Goal: Information Seeking & Learning: Learn about a topic

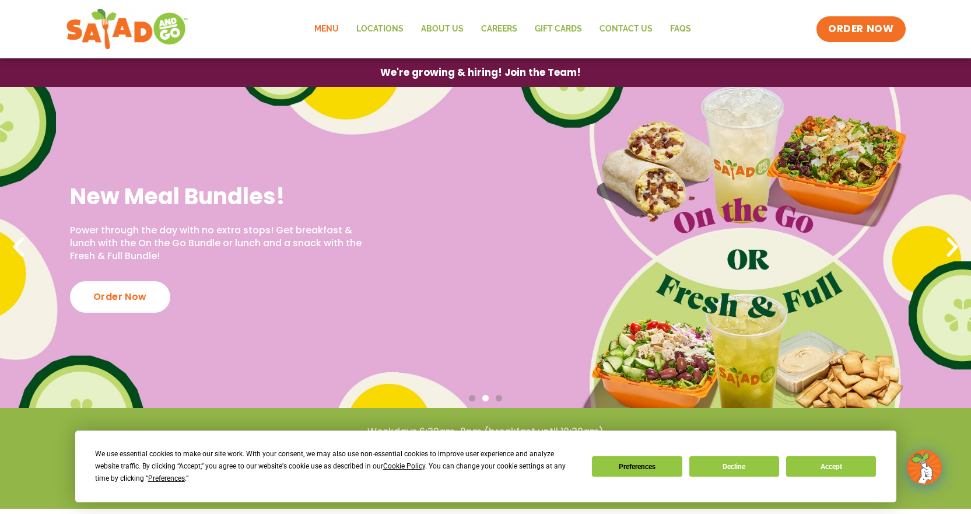
click at [318, 26] on link "Menu" at bounding box center [326, 29] width 42 height 27
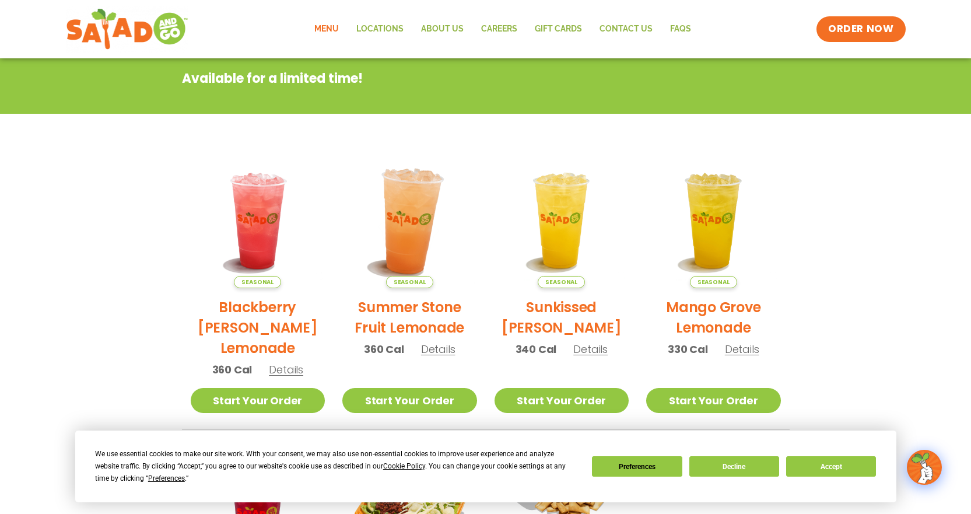
scroll to position [1, 0]
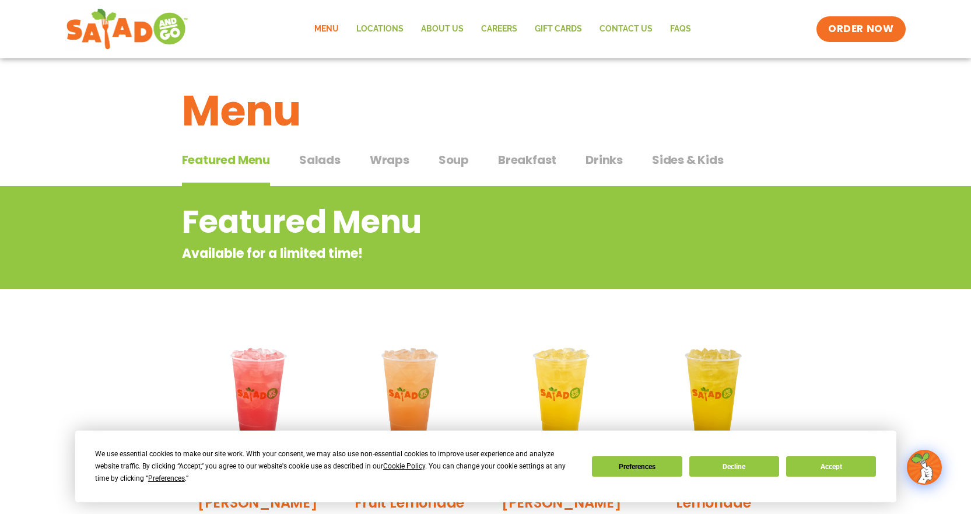
click at [305, 163] on span "Salads" at bounding box center [319, 159] width 41 height 17
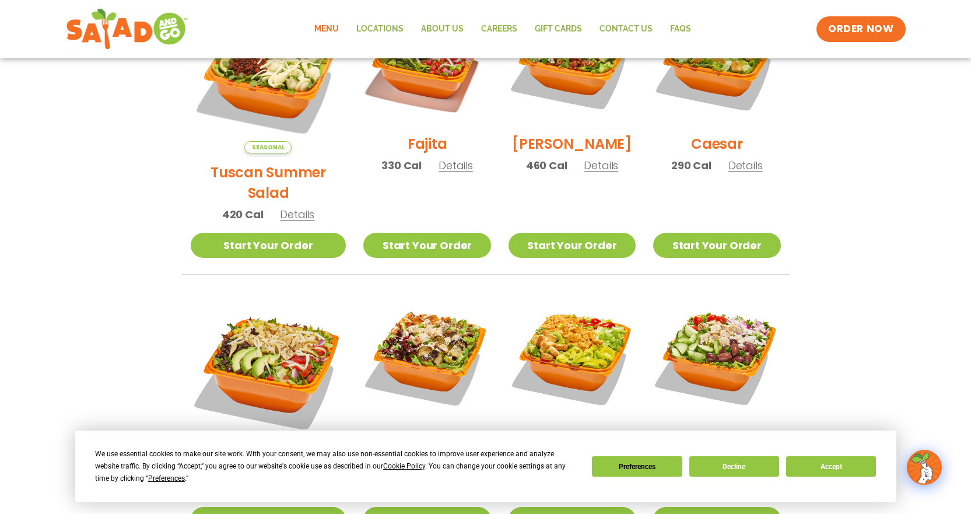
scroll to position [293, 0]
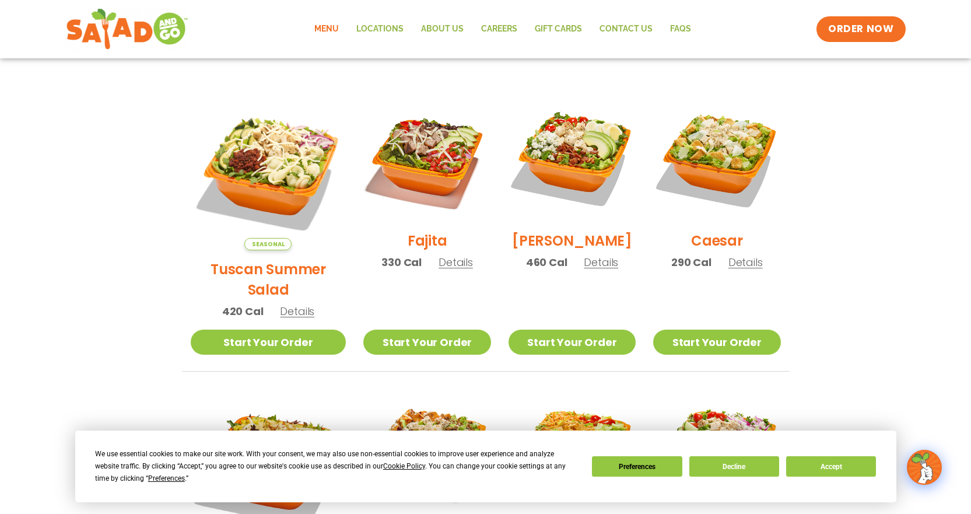
click at [741, 269] on span "Details" at bounding box center [745, 262] width 34 height 15
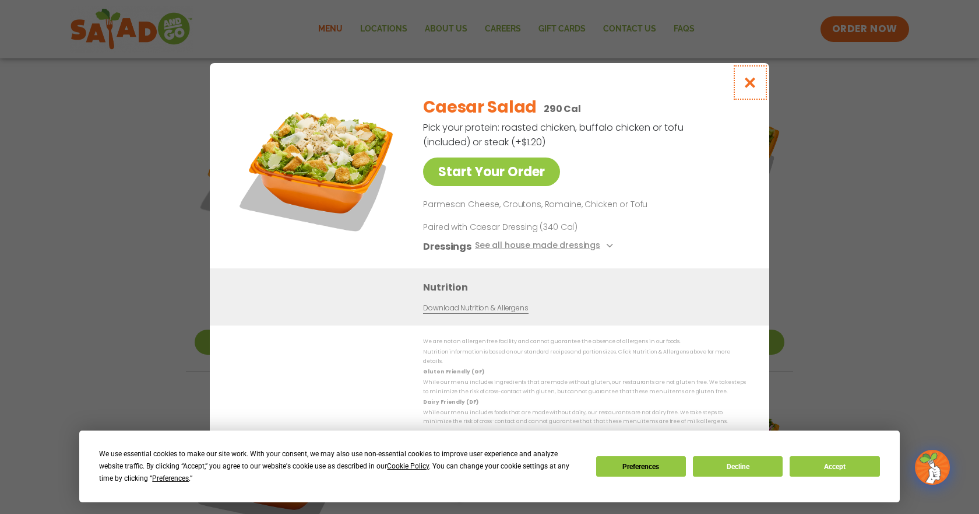
click at [749, 87] on icon "Close modal" at bounding box center [750, 82] width 15 height 12
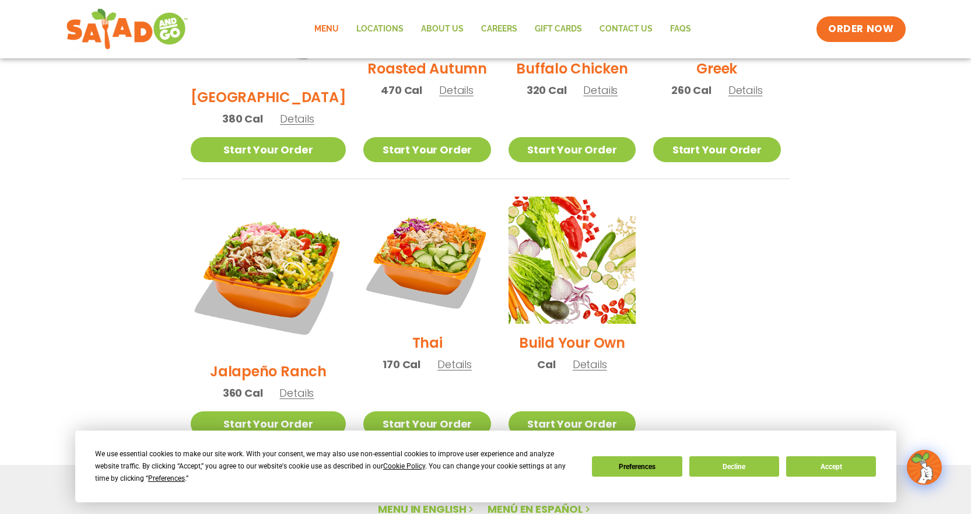
scroll to position [701, 0]
